Goal: Navigation & Orientation: Find specific page/section

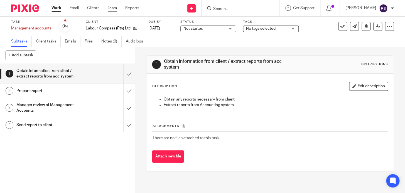
click at [114, 9] on link "Team" at bounding box center [112, 8] width 9 height 6
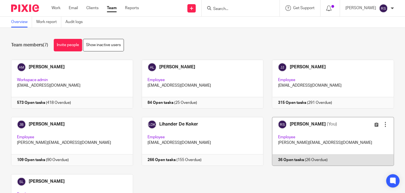
click at [350, 140] on link at bounding box center [328, 141] width 130 height 49
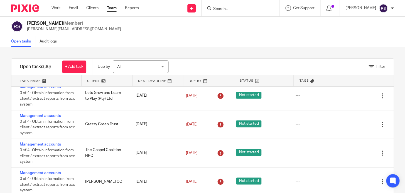
scroll to position [278, 0]
